Goal: Task Accomplishment & Management: Manage account settings

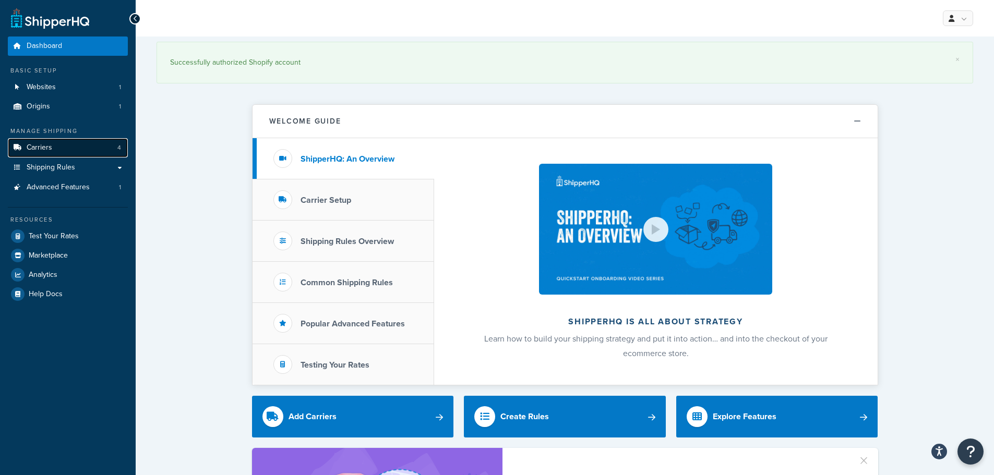
click at [50, 145] on span "Carriers" at bounding box center [40, 148] width 26 height 9
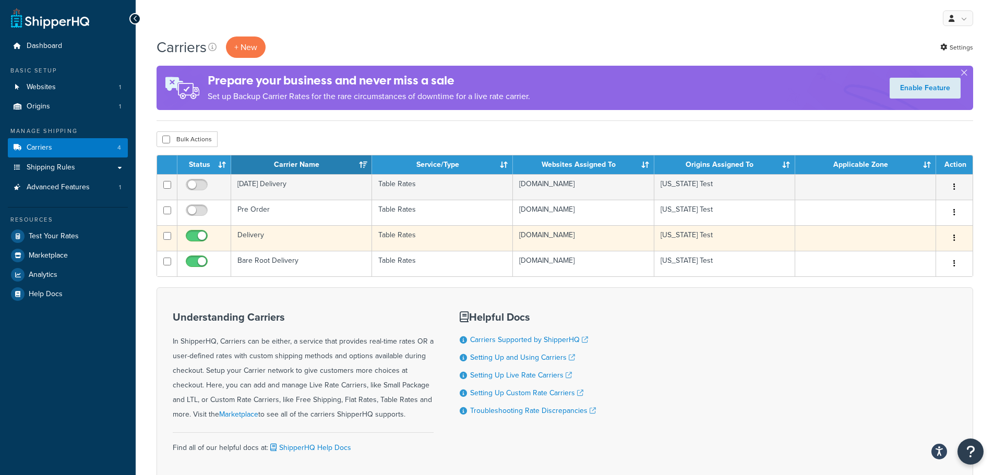
click at [350, 243] on td "Delivery" at bounding box center [301, 238] width 141 height 26
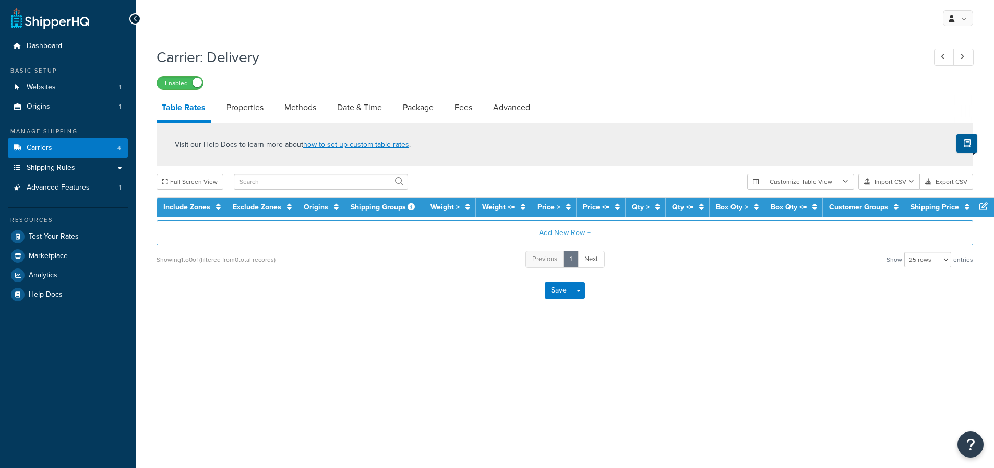
select select "25"
